Goal: Information Seeking & Learning: Learn about a topic

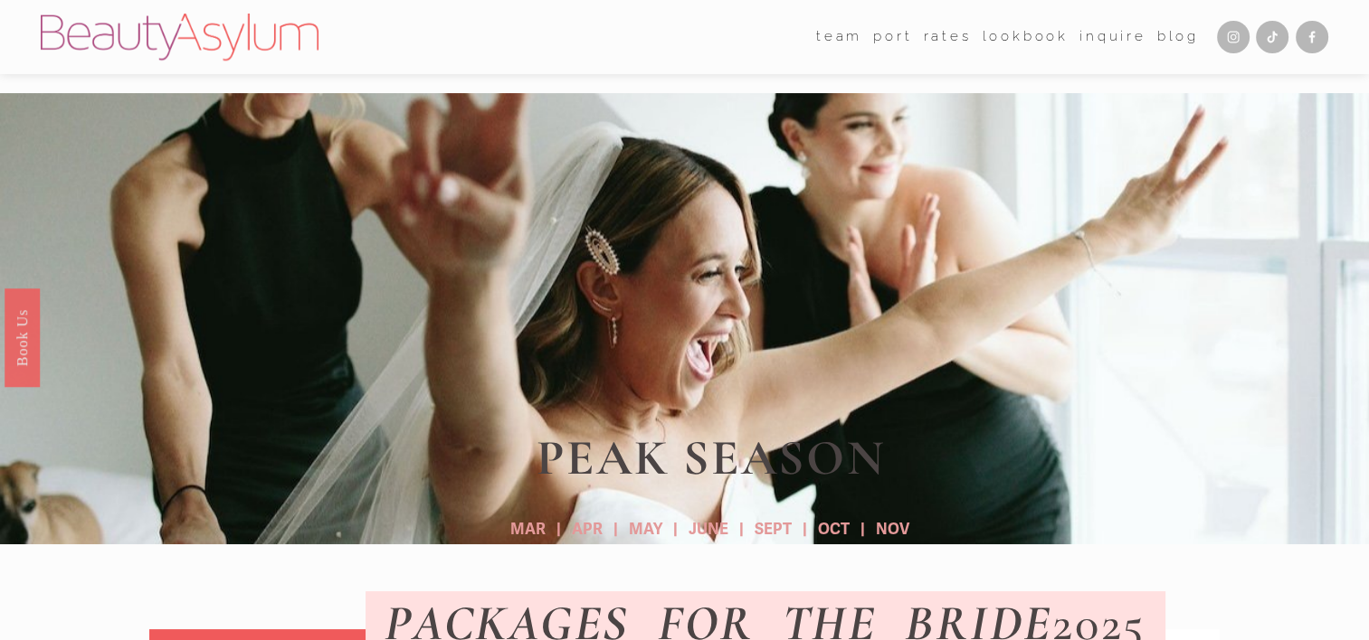
click at [938, 41] on link "Rates" at bounding box center [947, 37] width 48 height 27
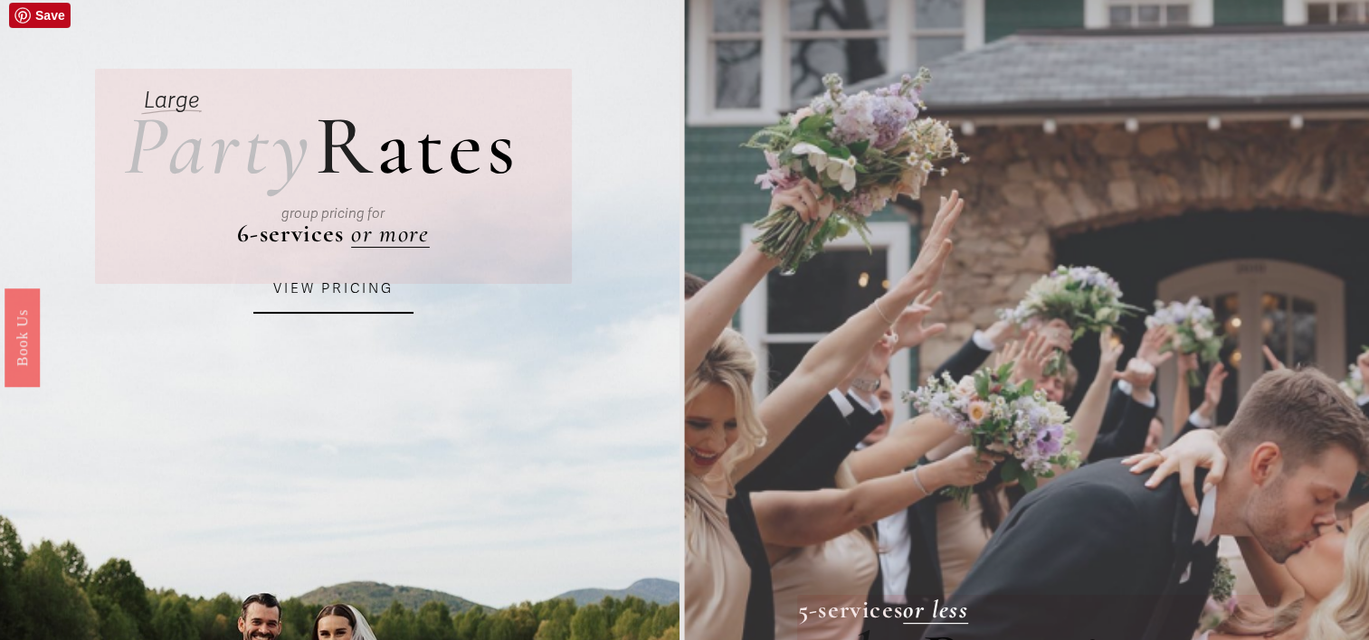
scroll to position [94, 0]
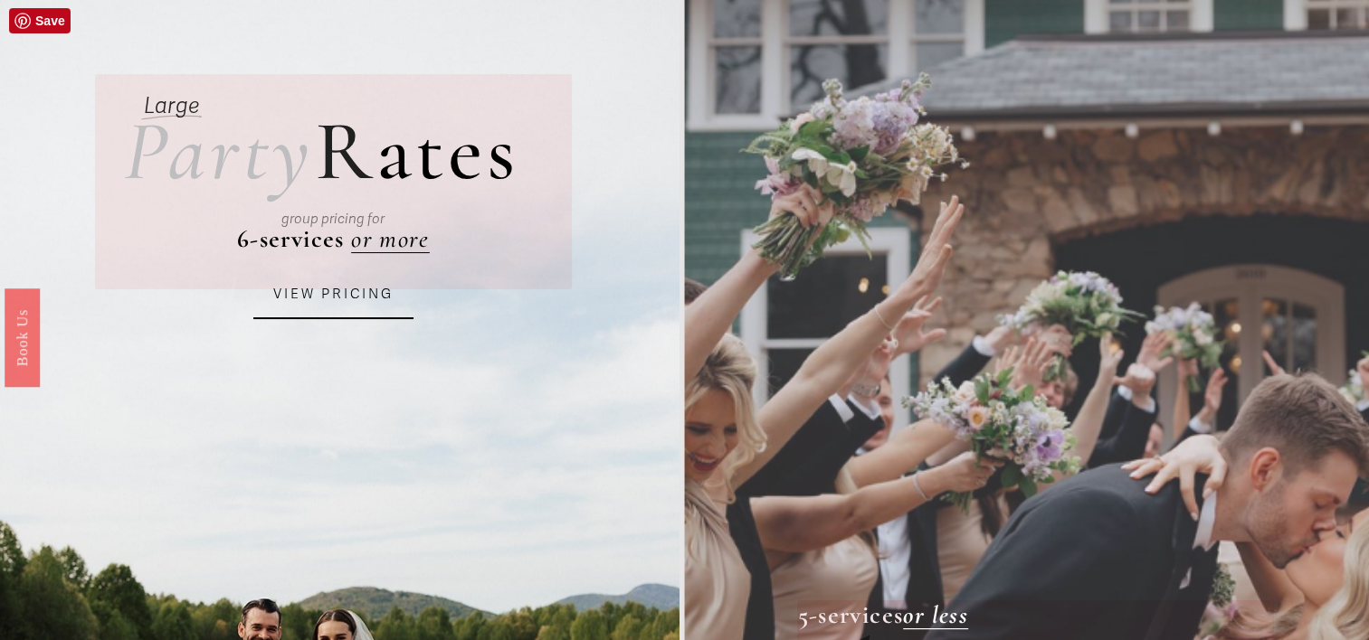
click at [318, 298] on link "VIEW PRICING" at bounding box center [333, 294] width 161 height 49
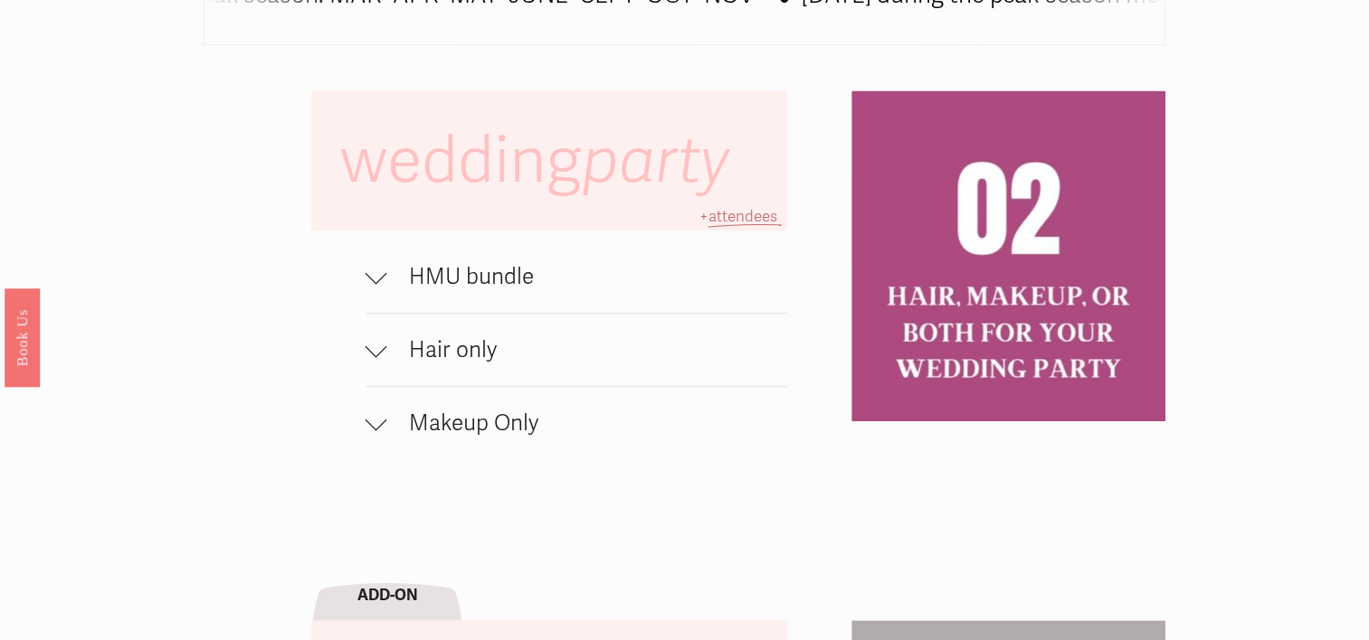
scroll to position [1171, 0]
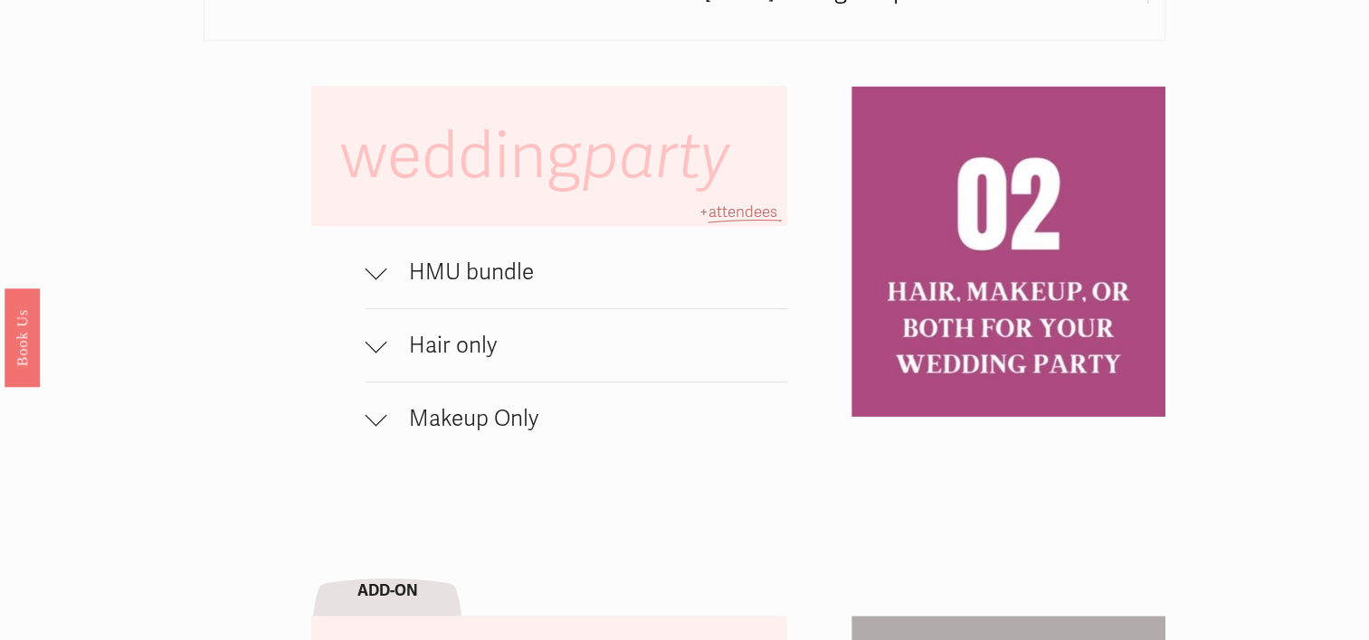
click at [379, 283] on div at bounding box center [376, 272] width 22 height 22
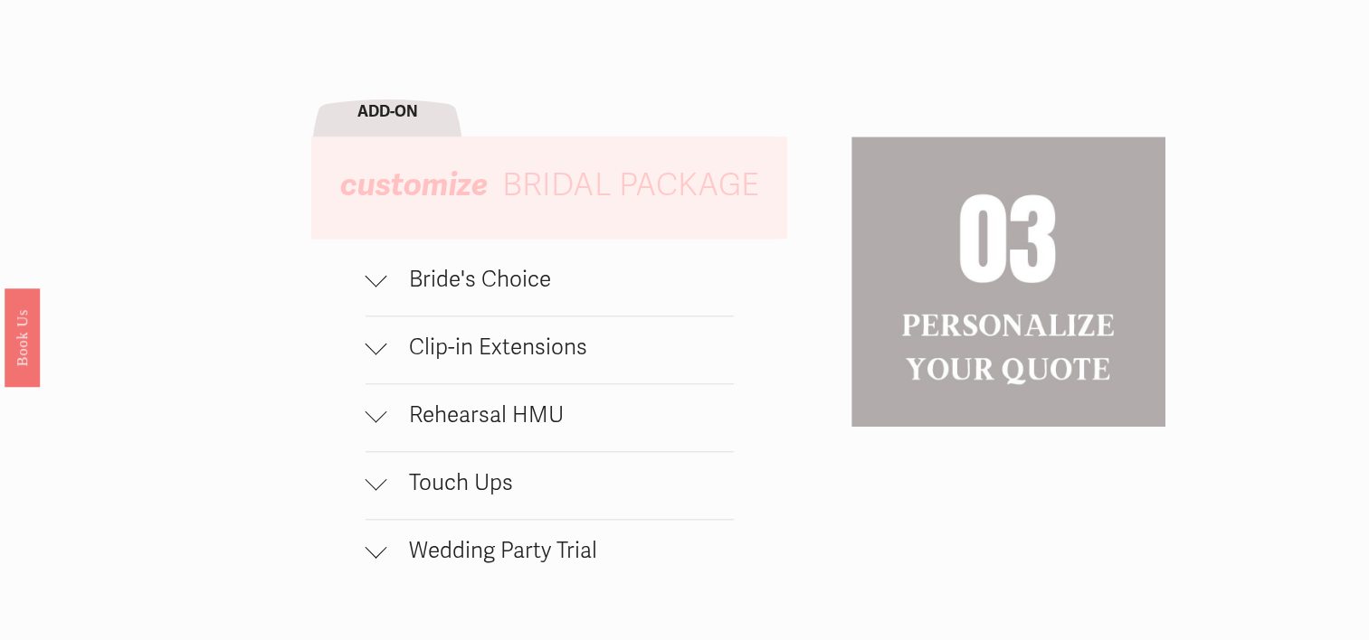
scroll to position [1790, 0]
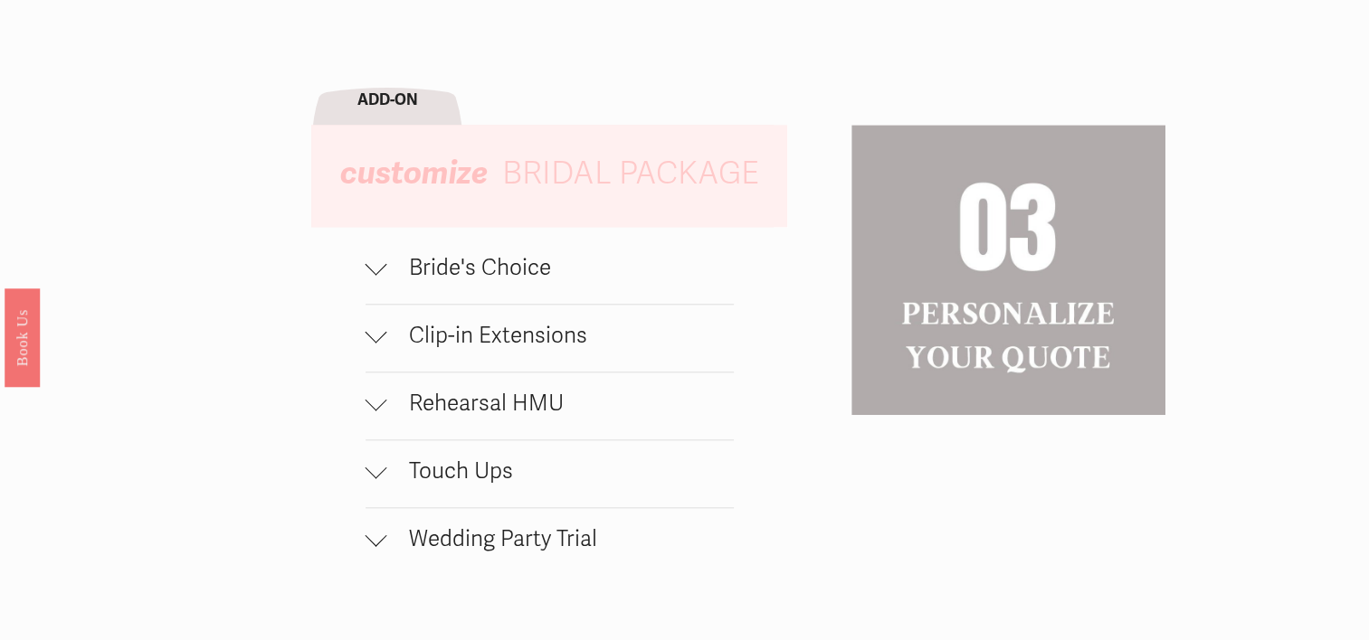
click at [378, 346] on div at bounding box center [376, 336] width 22 height 22
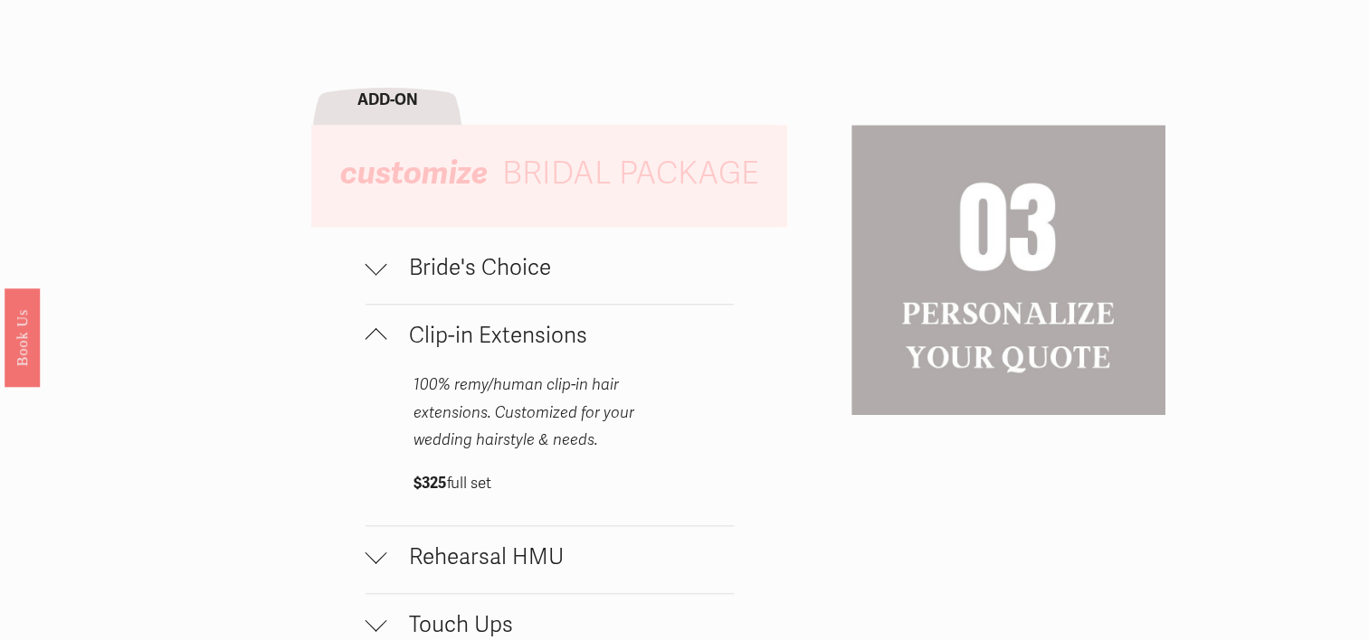
click at [384, 289] on button "Bride's Choice" at bounding box center [549, 270] width 368 height 67
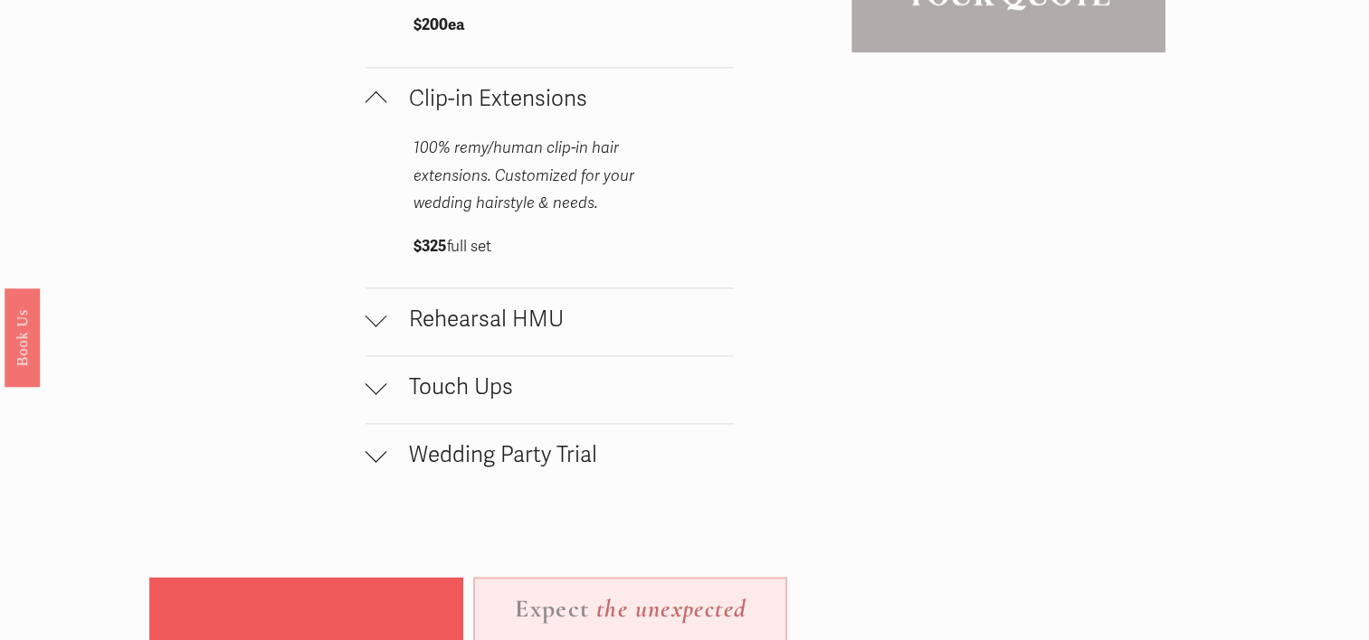
scroll to position [2152, 0]
click at [383, 326] on div at bounding box center [376, 317] width 22 height 22
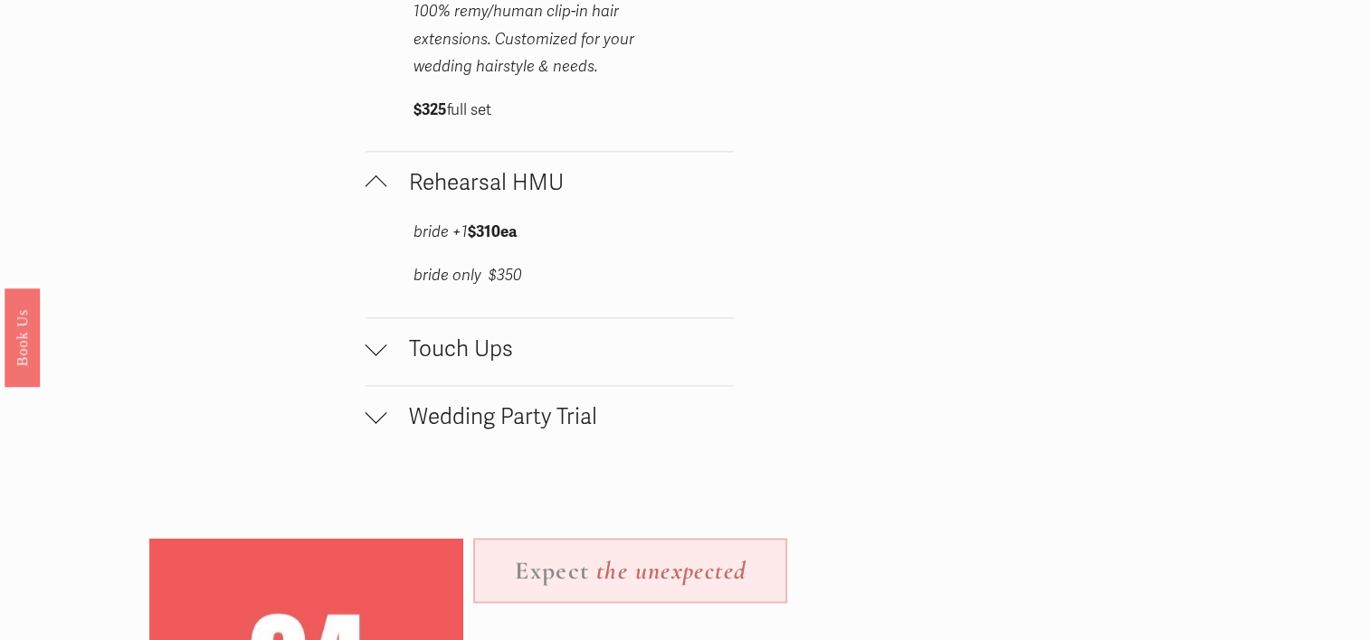
click at [382, 354] on div at bounding box center [376, 345] width 22 height 22
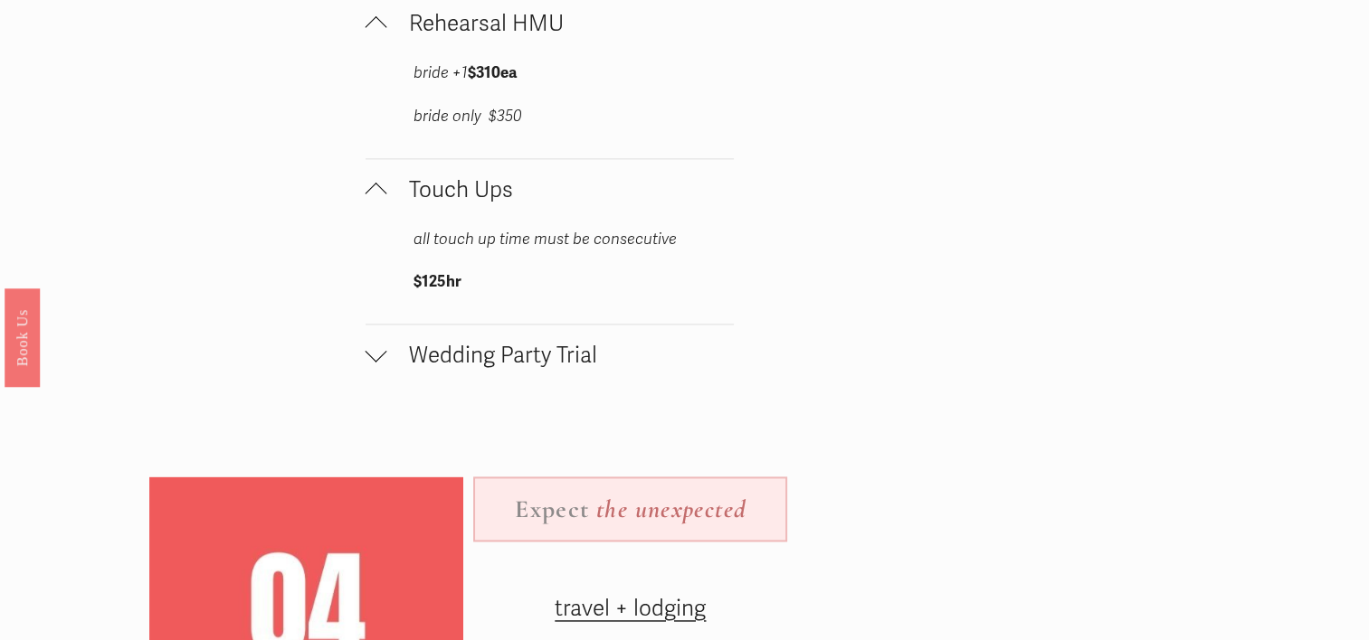
click at [382, 366] on div at bounding box center [376, 356] width 22 height 22
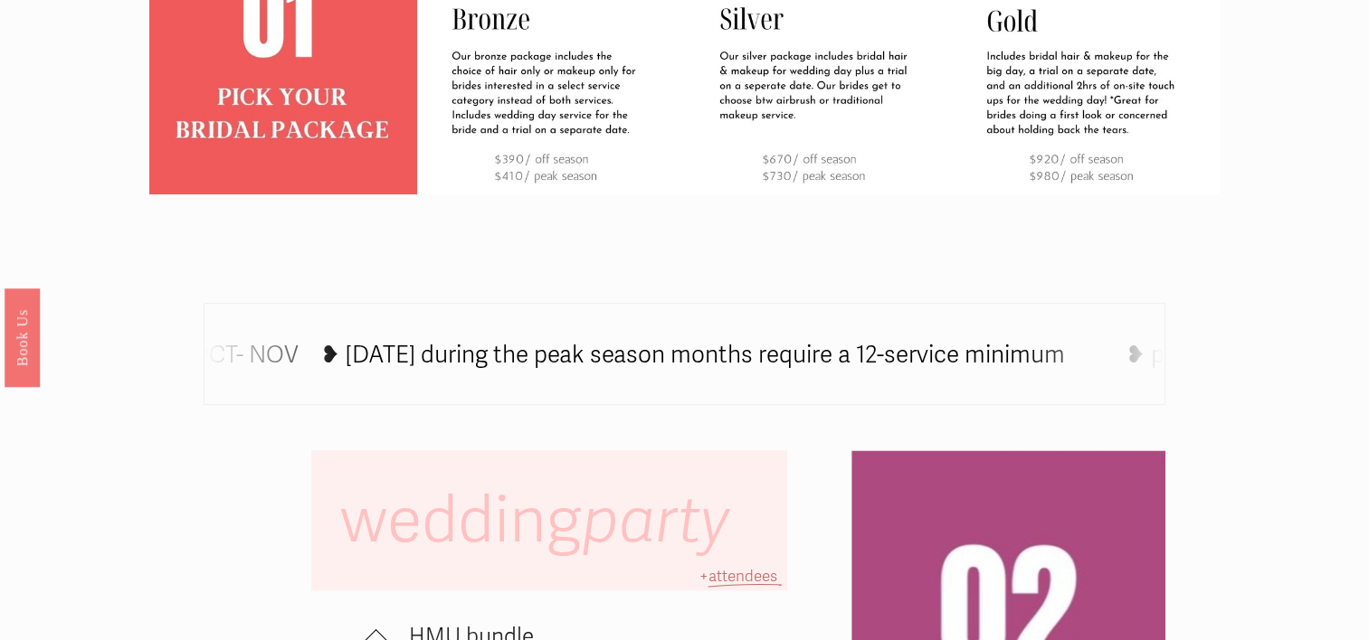
scroll to position [0, 0]
